Goal: Obtain resource: Obtain resource

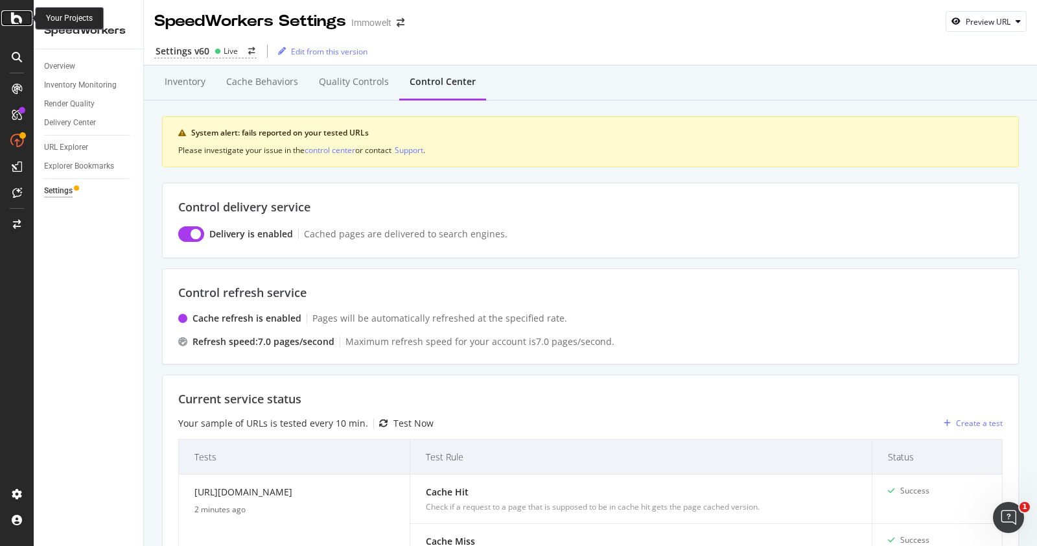
click at [16, 19] on icon at bounding box center [17, 18] width 12 height 16
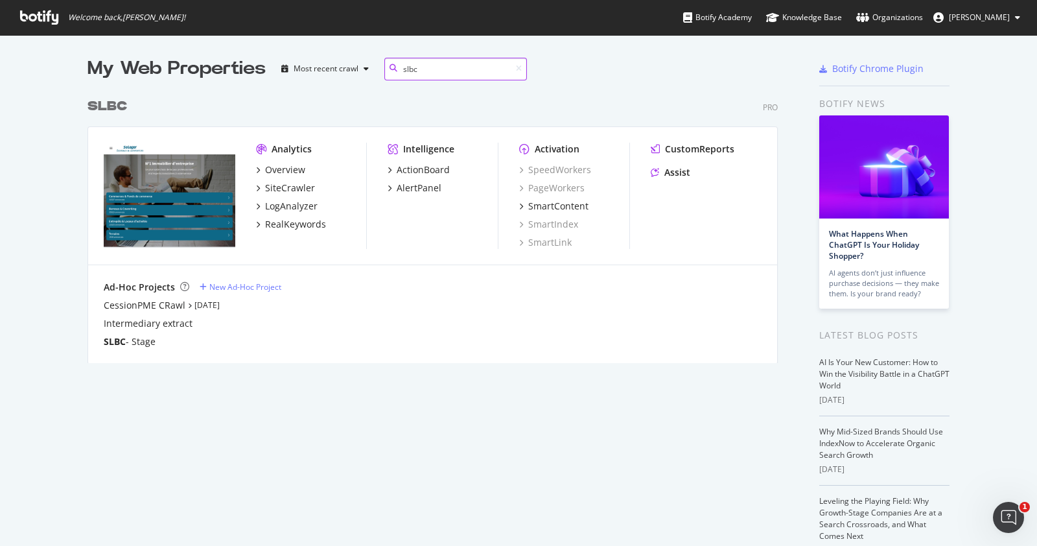
scroll to position [268, 688]
type input "slbc"
drag, startPoint x: 416, startPoint y: 66, endPoint x: 392, endPoint y: 65, distance: 24.0
click at [392, 65] on div "slbc" at bounding box center [455, 69] width 143 height 23
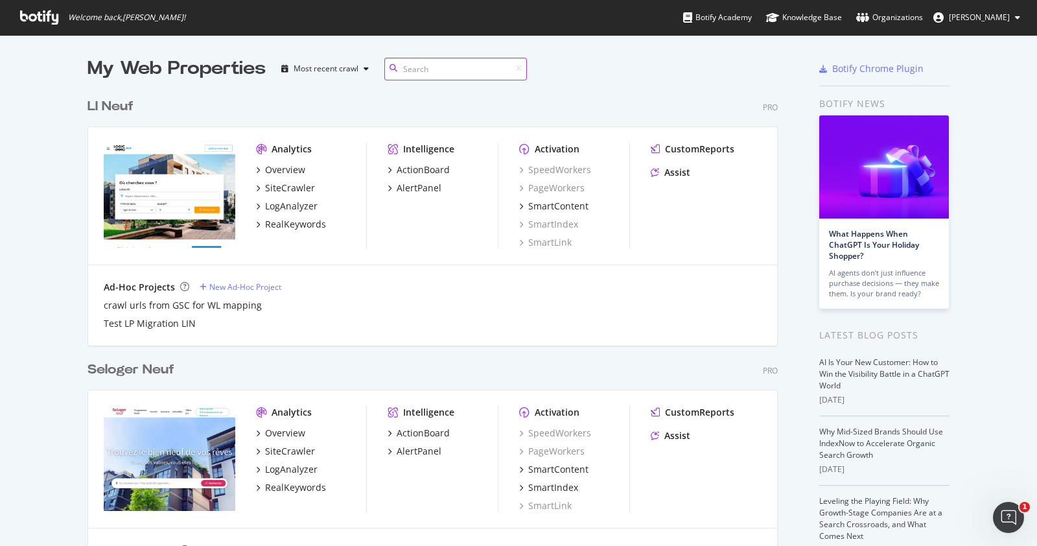
scroll to position [3660, 688]
drag, startPoint x: 438, startPoint y: 73, endPoint x: 431, endPoint y: 60, distance: 14.5
click at [438, 72] on input at bounding box center [455, 69] width 143 height 23
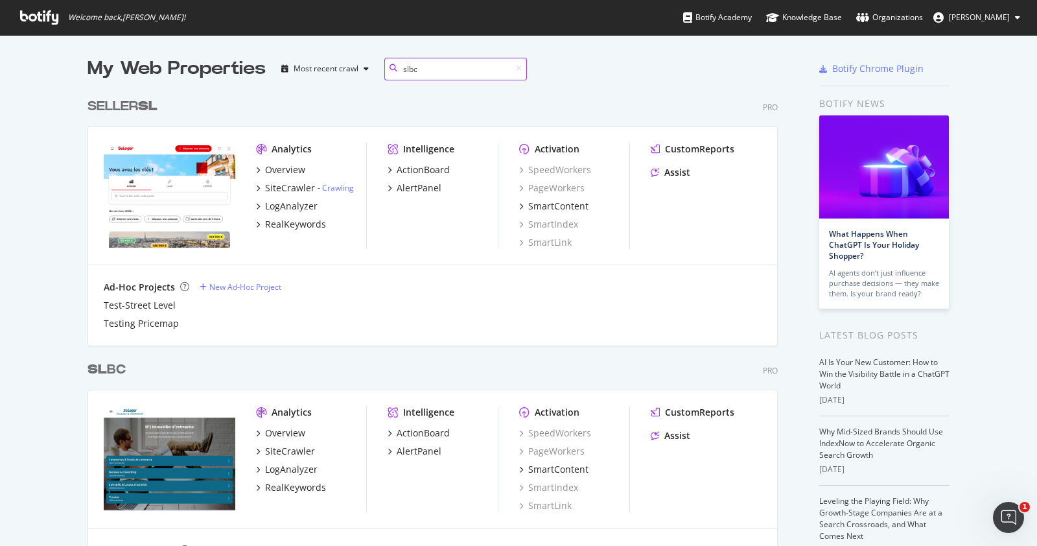
scroll to position [268, 688]
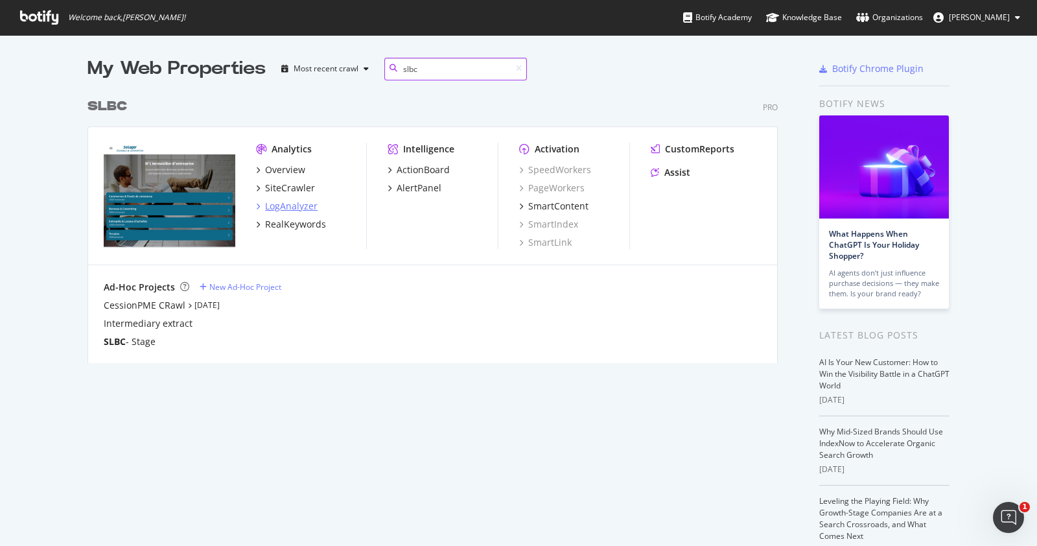
type input "slbc"
click at [297, 206] on div "LogAnalyzer" at bounding box center [291, 206] width 53 height 13
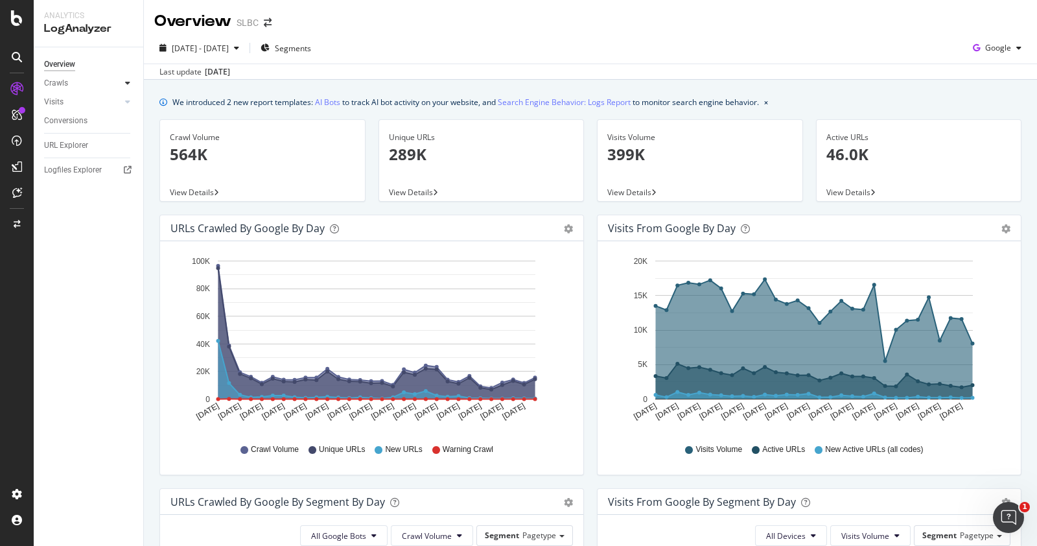
click at [129, 81] on icon at bounding box center [127, 83] width 5 height 8
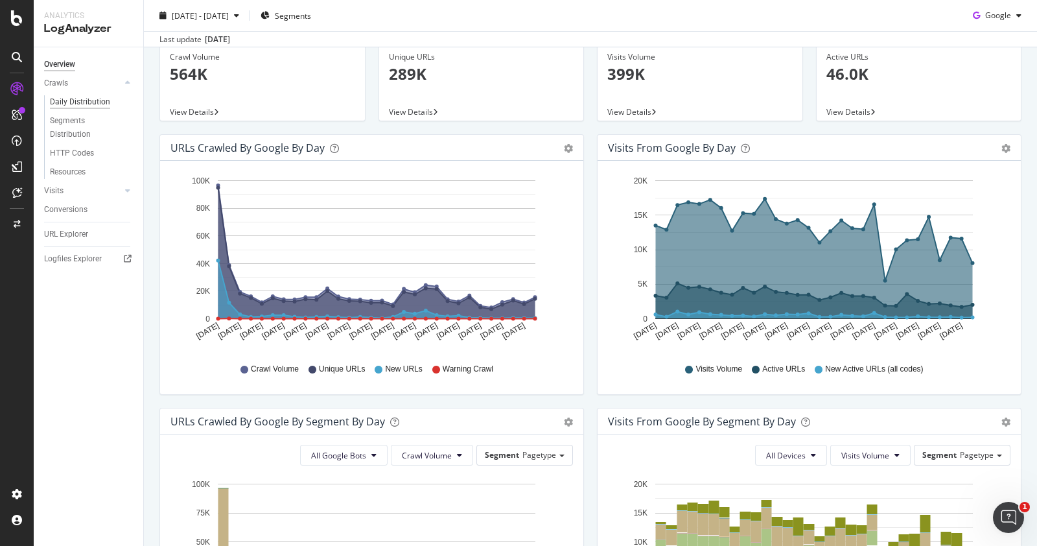
click at [79, 99] on div "Daily Distribution" at bounding box center [80, 102] width 60 height 14
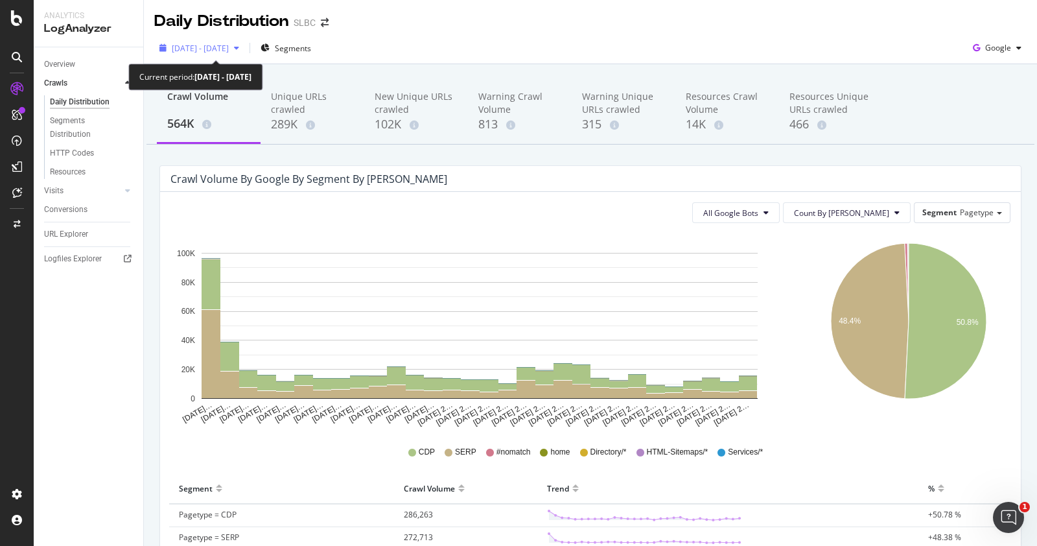
click at [239, 49] on icon "button" at bounding box center [236, 48] width 5 height 8
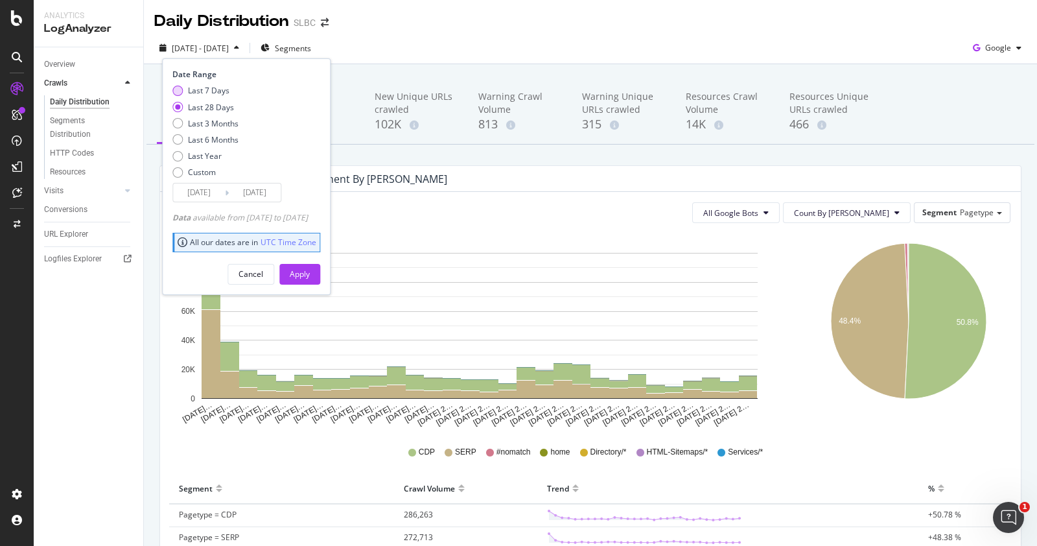
click at [207, 92] on div "Last 7 Days" at bounding box center [208, 90] width 41 height 11
type input "[DATE]"
click at [310, 272] on div "Apply" at bounding box center [300, 273] width 20 height 11
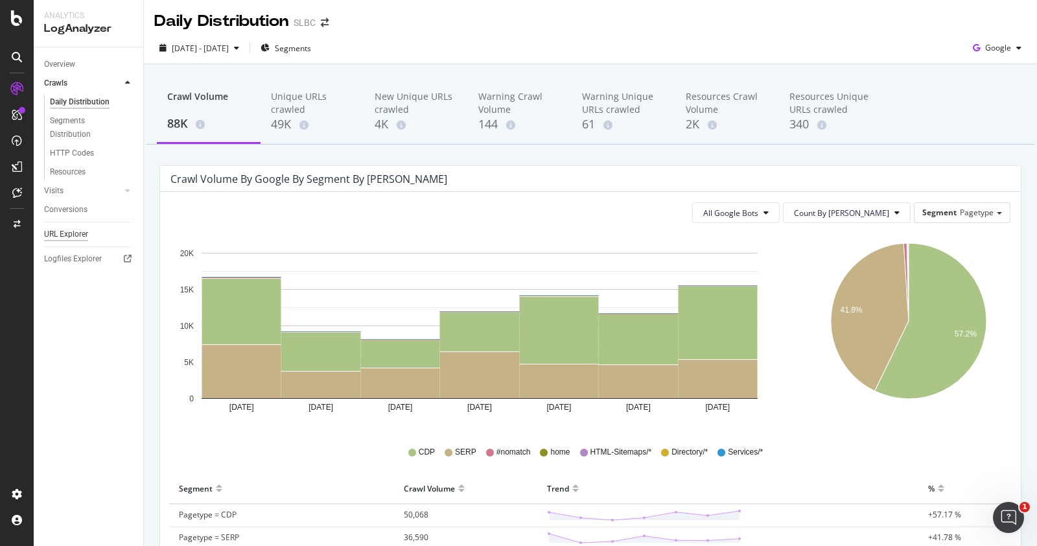
click at [77, 230] on div "URL Explorer" at bounding box center [66, 235] width 44 height 14
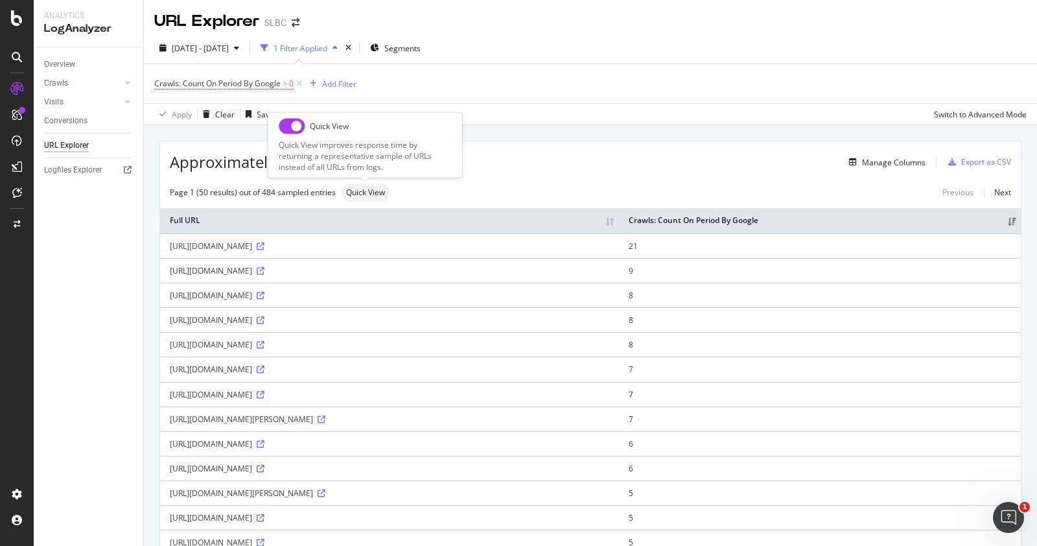
click at [279, 124] on input "checkbox" at bounding box center [292, 126] width 26 height 16
checkbox input "true"
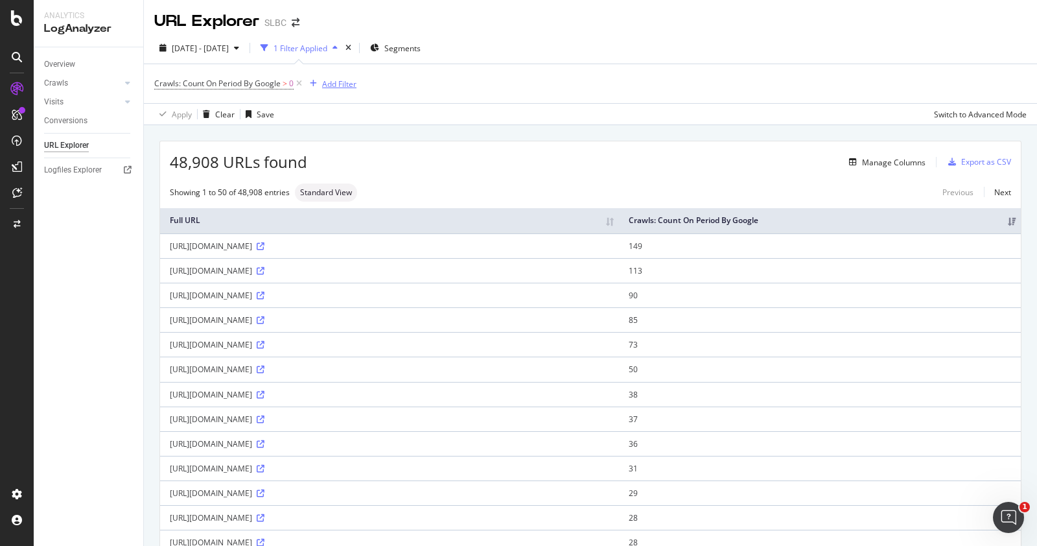
click at [341, 77] on div "Add Filter" at bounding box center [331, 84] width 52 height 14
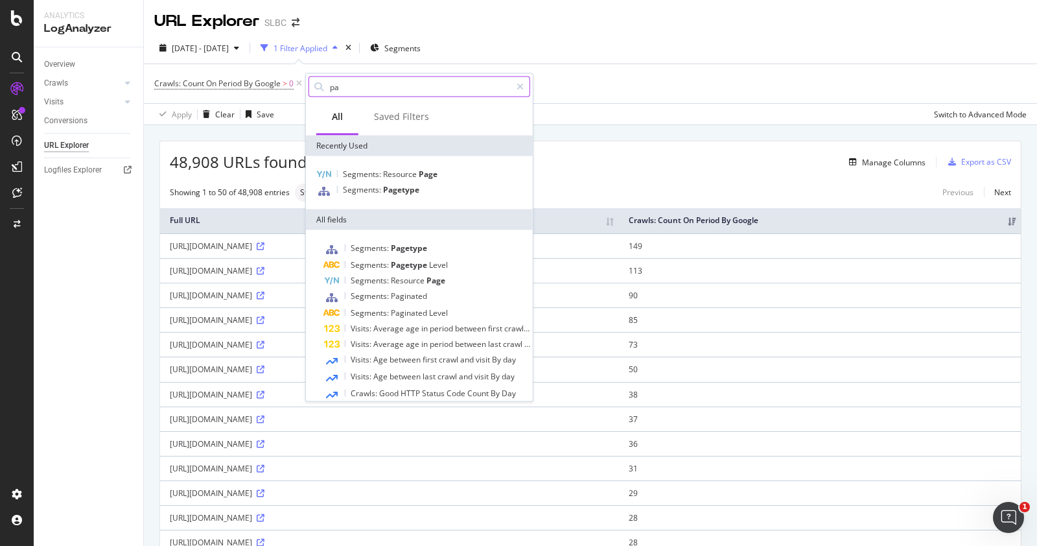
type input "p"
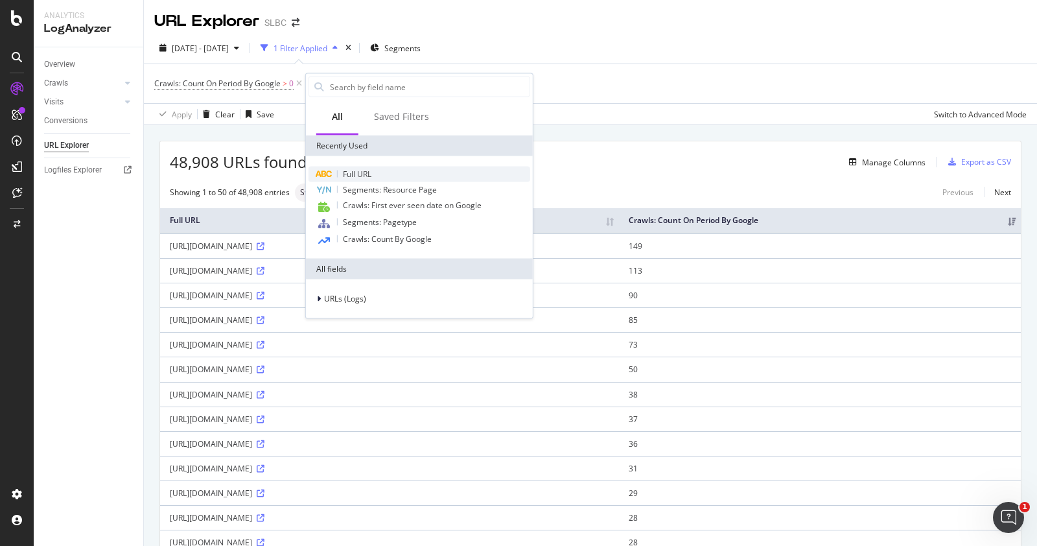
click at [371, 171] on span "Full URL" at bounding box center [357, 174] width 29 height 11
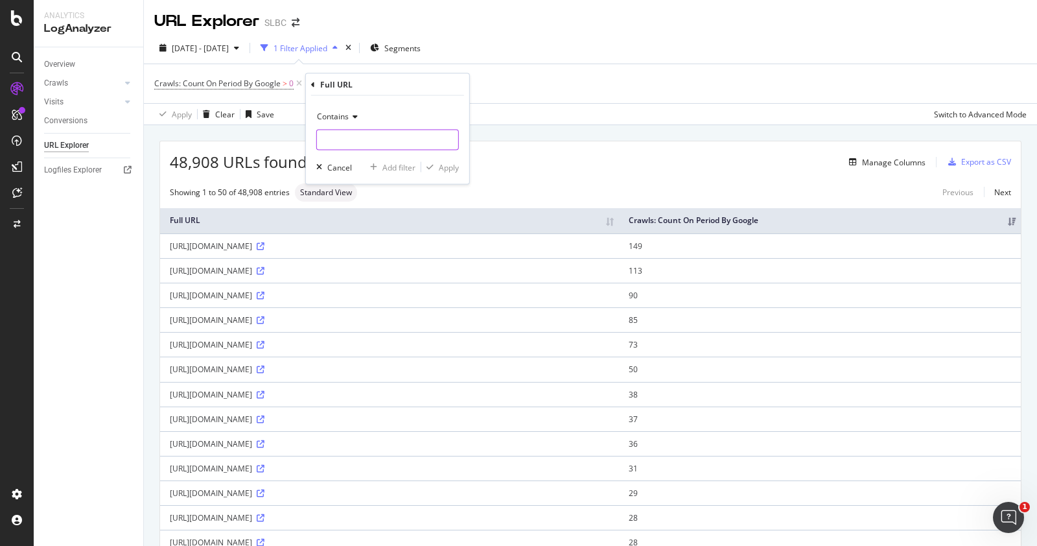
click at [358, 138] on input "text" at bounding box center [387, 140] width 141 height 21
type input "page="
click at [449, 163] on div "Apply" at bounding box center [449, 166] width 20 height 11
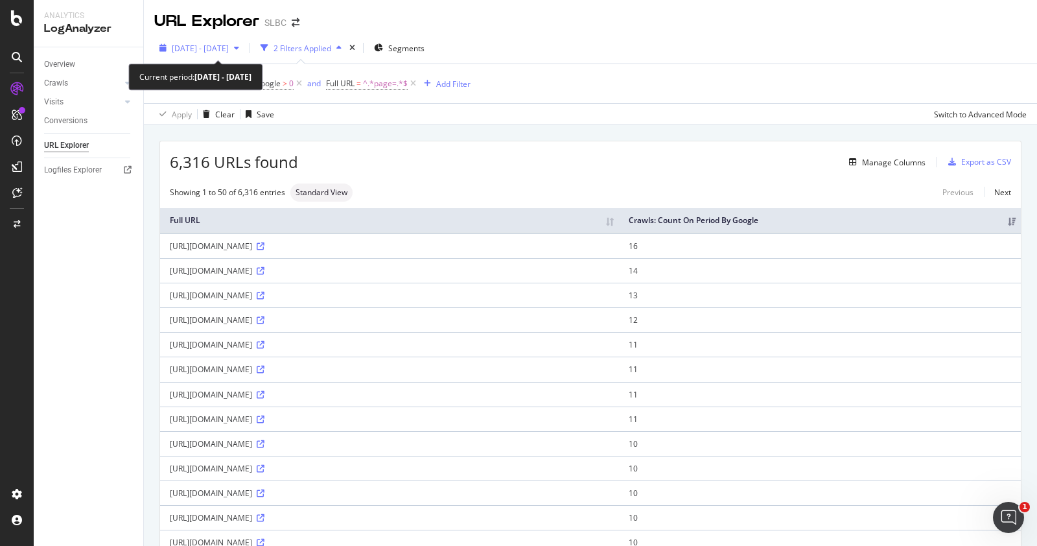
click at [244, 51] on div "button" at bounding box center [237, 48] width 16 height 8
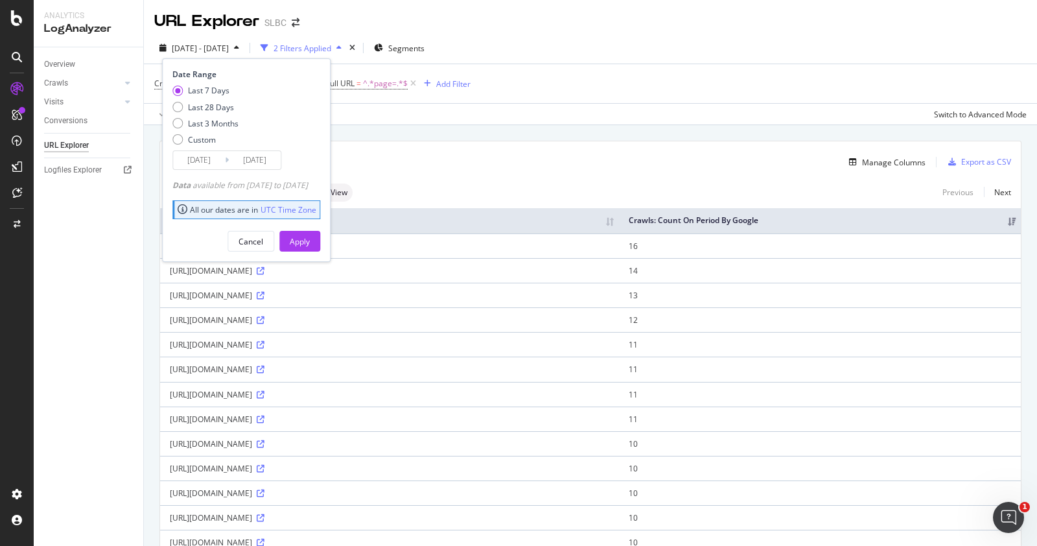
click at [263, 156] on input "[DATE]" at bounding box center [255, 160] width 52 height 18
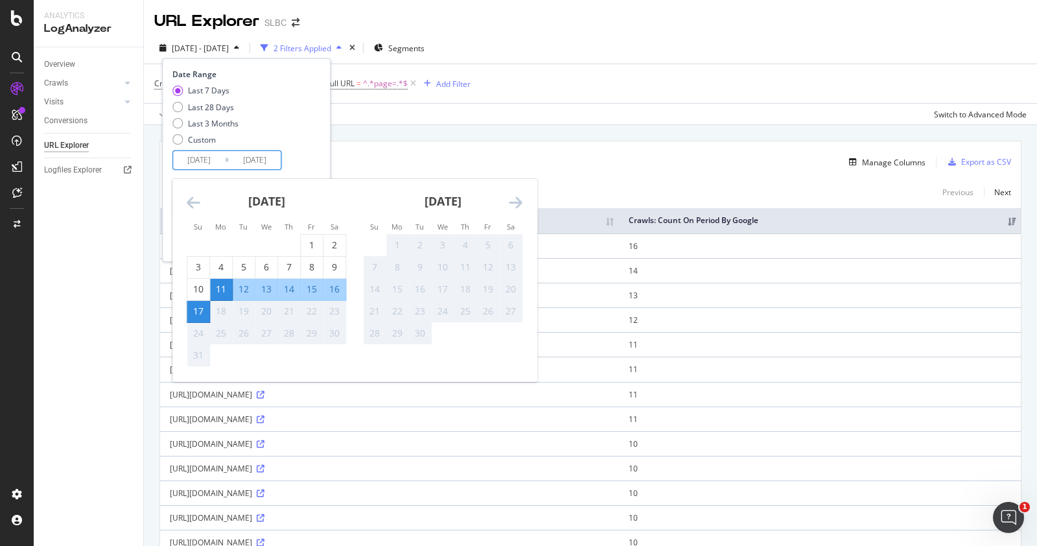
click at [741, 186] on div "Showing 1 to 50 of 6,316 entries Standard View Previous Next" at bounding box center [590, 192] width 861 height 18
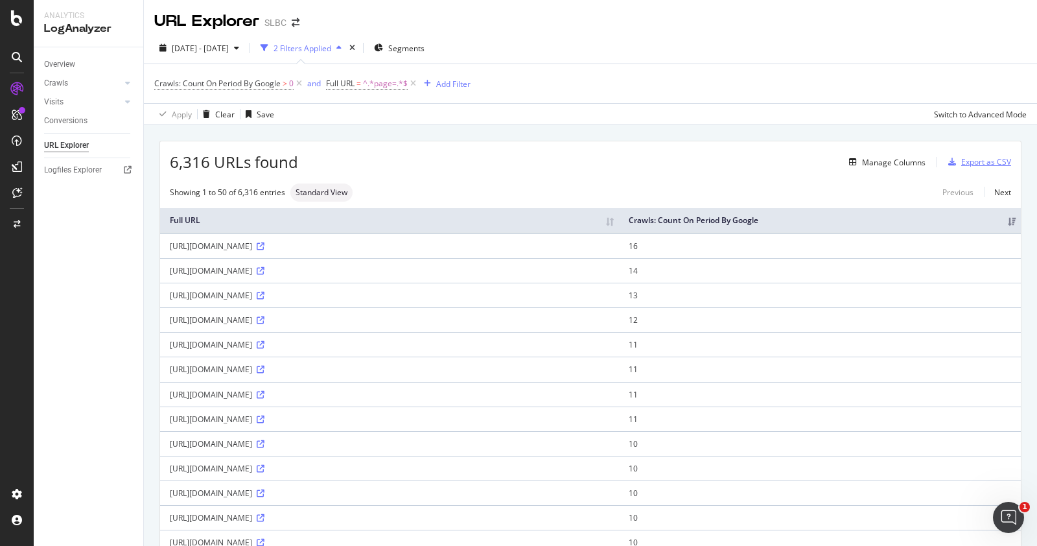
click at [970, 158] on div "Export as CSV" at bounding box center [987, 161] width 50 height 11
click at [89, 220] on div "DataExports" at bounding box center [73, 223] width 51 height 13
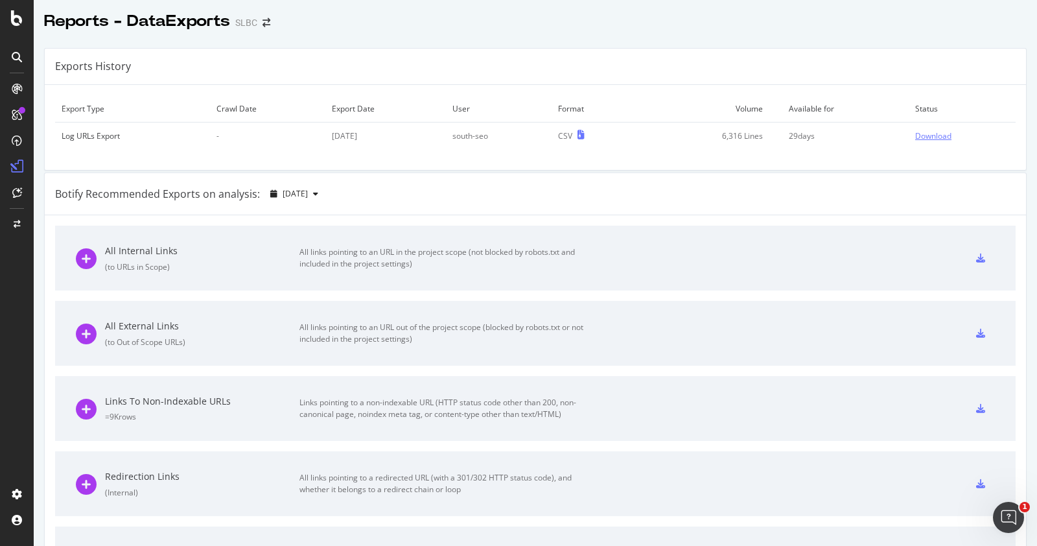
click at [918, 136] on div "Download" at bounding box center [933, 135] width 36 height 11
